Goal: Transaction & Acquisition: Book appointment/travel/reservation

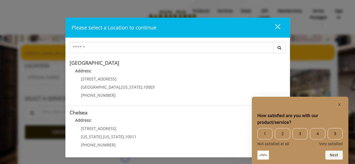
click at [342, 101] on div "How satisfied are you with our product/service? 1 2 3 4 5 Not satisfied at all …" at bounding box center [300, 130] width 96 height 67
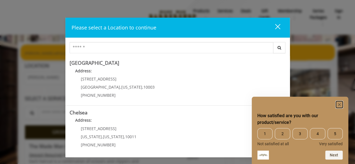
click at [339, 103] on rect "Hide survey" at bounding box center [339, 104] width 7 height 7
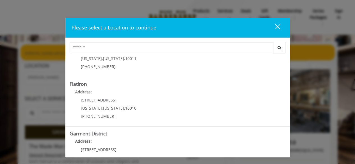
scroll to position [95, 0]
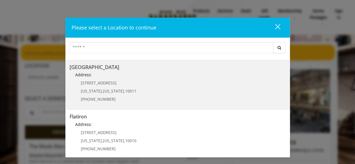
click at [150, 95] on Street "[GEOGRAPHIC_DATA] Address: [STREET_ADDRESS][US_STATE][US_STATE] (646) 850-0041" at bounding box center [178, 85] width 216 height 41
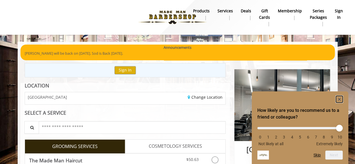
click at [340, 98] on rect "Hide survey" at bounding box center [339, 99] width 7 height 7
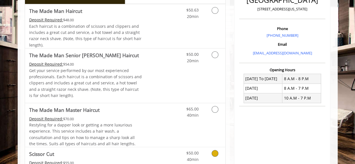
scroll to position [149, 0]
click at [217, 61] on link "Grooming services" at bounding box center [214, 56] width 14 height 15
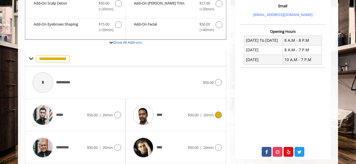
scroll to position [188, 0]
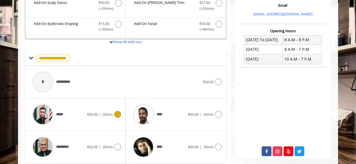
click at [114, 114] on icon at bounding box center [117, 114] width 7 height 7
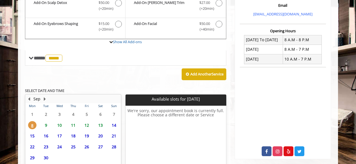
scroll to position [226, 0]
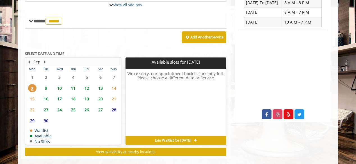
click at [43, 84] on span "9" at bounding box center [46, 88] width 8 height 8
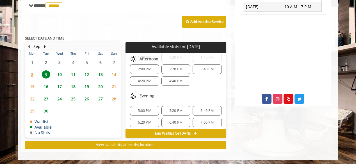
scroll to position [94, 0]
click at [155, 102] on div "5:00 PM 5:20 PM 5:40 PM 6:20 PM 6:40 PM 7:00 PM" at bounding box center [175, 116] width 100 height 30
click at [212, 120] on span "7:00 PM" at bounding box center [207, 121] width 24 height 4
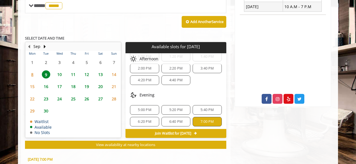
scroll to position [342, 0]
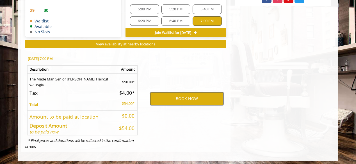
click at [180, 100] on button "BOOK NOW" at bounding box center [186, 98] width 73 height 13
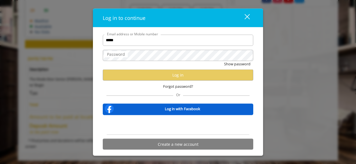
type input "**********"
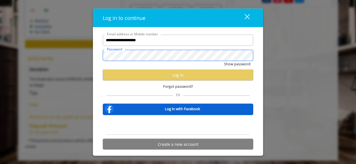
scroll to position [0, 0]
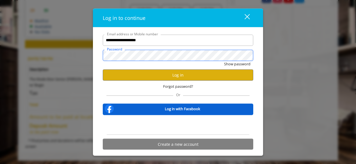
click at [224, 61] on button "Show password" at bounding box center [237, 64] width 26 height 6
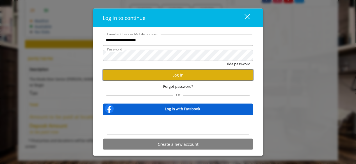
click at [163, 75] on button "Log in" at bounding box center [178, 75] width 150 height 11
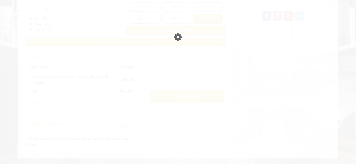
scroll to position [322, 0]
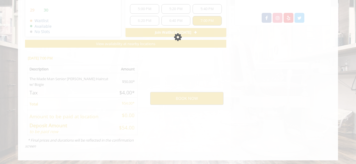
drag, startPoint x: 163, startPoint y: 75, endPoint x: 227, endPoint y: 49, distance: 69.2
click at [200, 65] on div "Please wait page is Loading" at bounding box center [178, 82] width 356 height 164
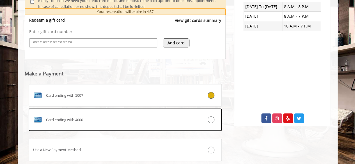
scroll to position [259, 0]
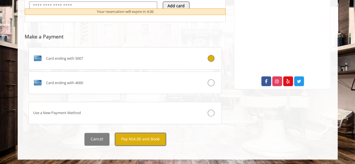
click at [125, 138] on button "Pay $54.00 and Book" at bounding box center [140, 139] width 51 height 13
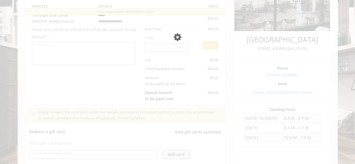
scroll to position [162, 0]
